Goal: Check status: Check status

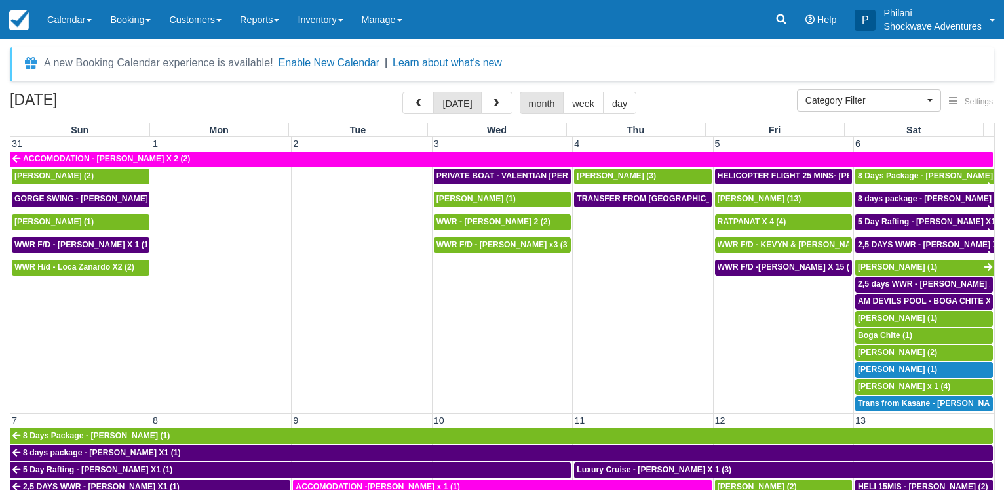
select select
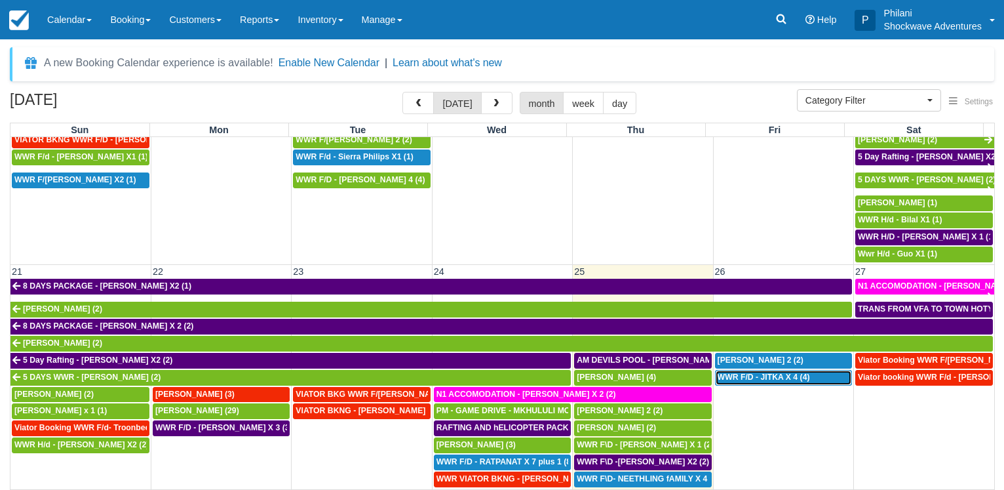
click at [785, 372] on span "WWR F/D - JITKA X 4 (4)" at bounding box center [764, 376] width 92 height 9
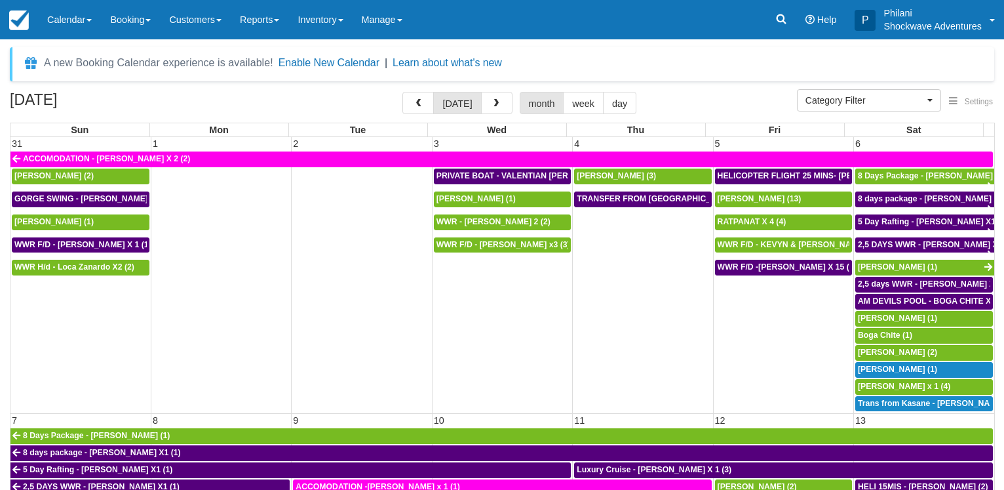
select select
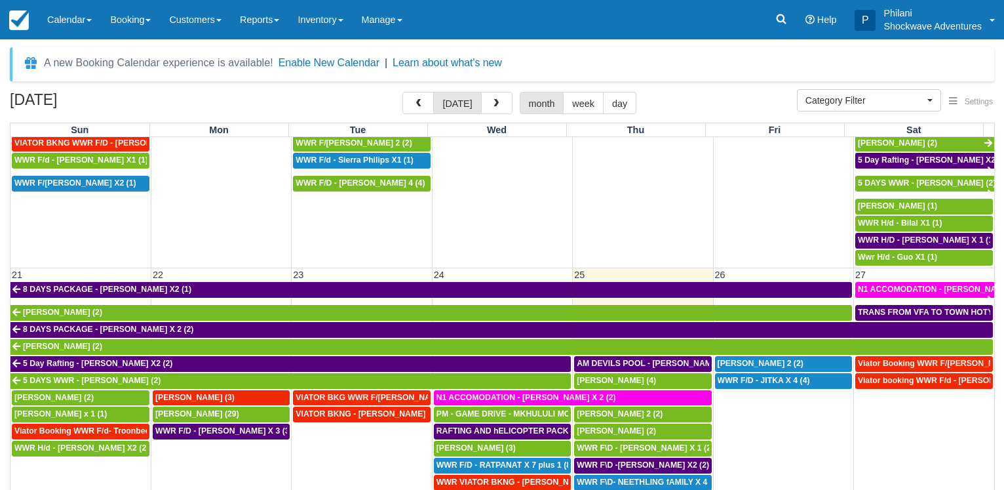
scroll to position [566, 0]
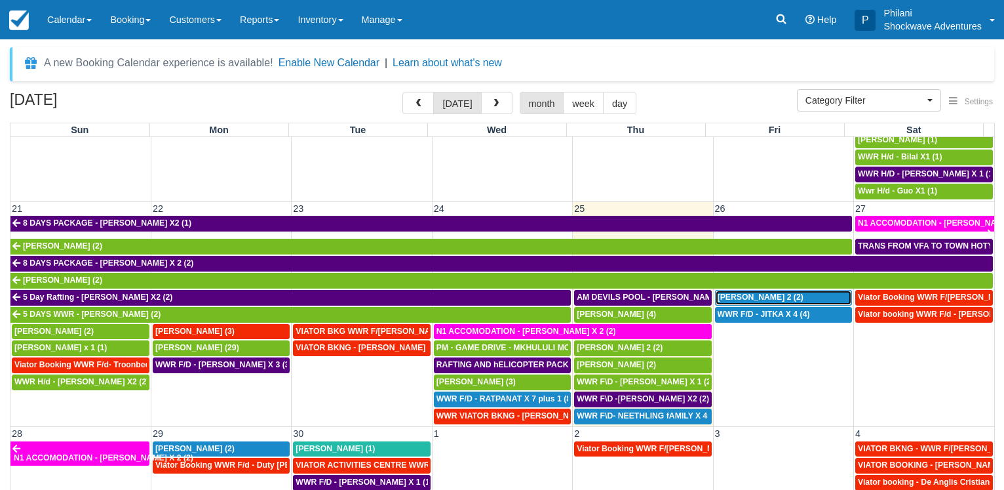
click at [735, 293] on span "[PERSON_NAME] 2 (2)" at bounding box center [761, 296] width 86 height 9
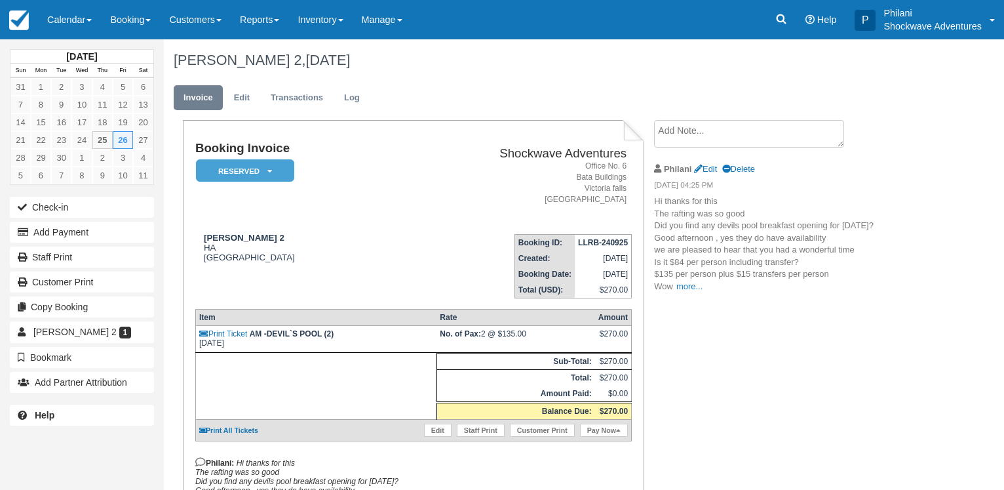
click at [690, 289] on p "Hi thanks for this The rafting was so good Did you find any devils pool breakfa…" at bounding box center [764, 243] width 221 height 97
click at [684, 289] on p "Hi thanks for this The rafting was so good Did you find any devils pool breakfa…" at bounding box center [764, 243] width 221 height 97
click at [690, 284] on link "more..." at bounding box center [689, 286] width 26 height 10
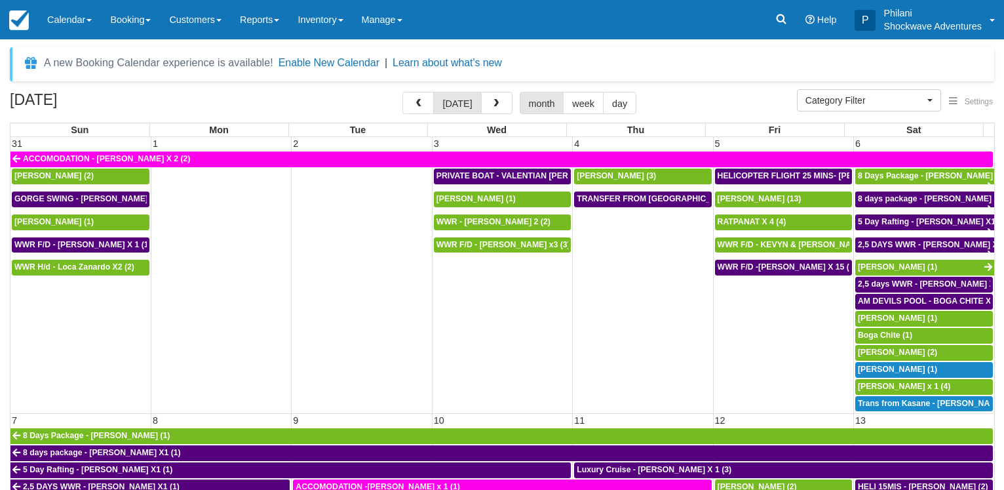
select select
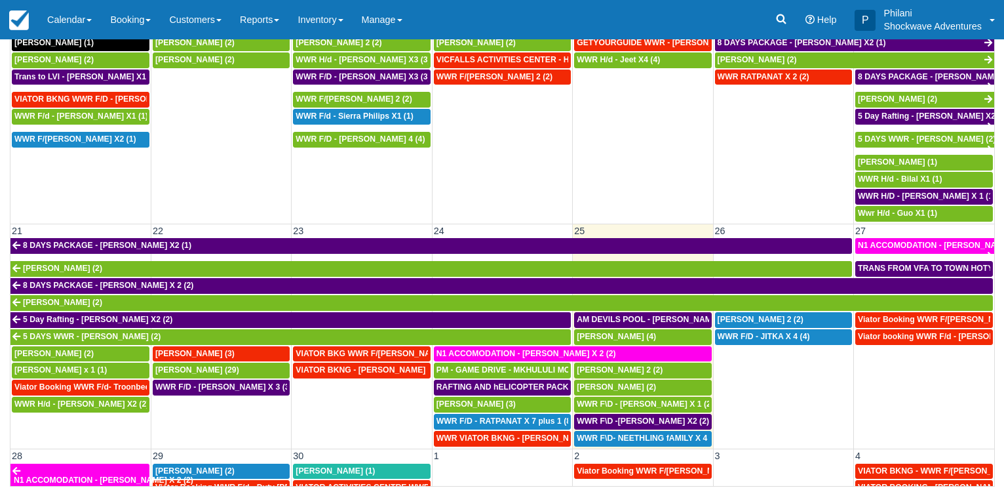
scroll to position [446, 0]
